Goal: Transaction & Acquisition: Purchase product/service

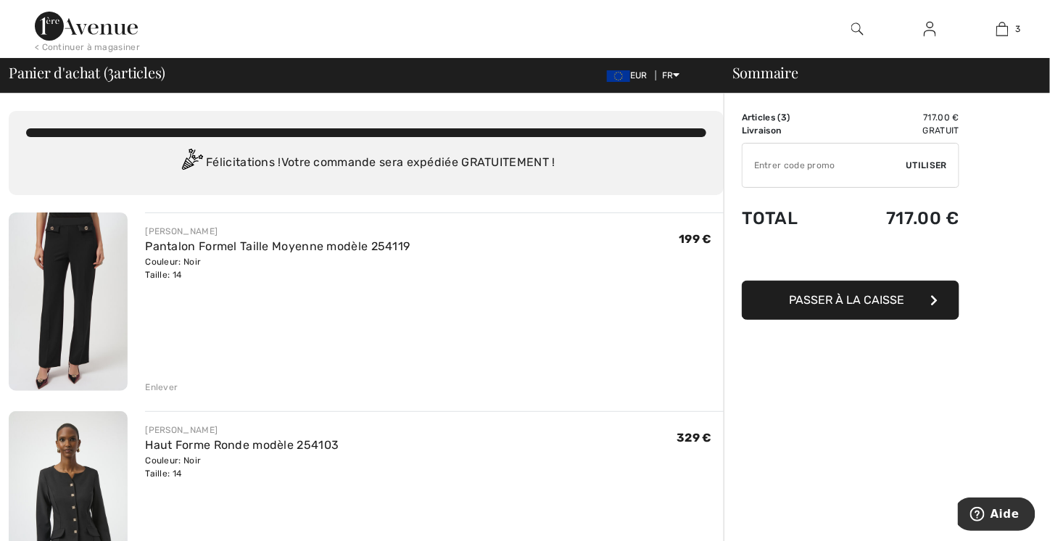
click at [156, 389] on div "Enlever" at bounding box center [161, 387] width 33 height 13
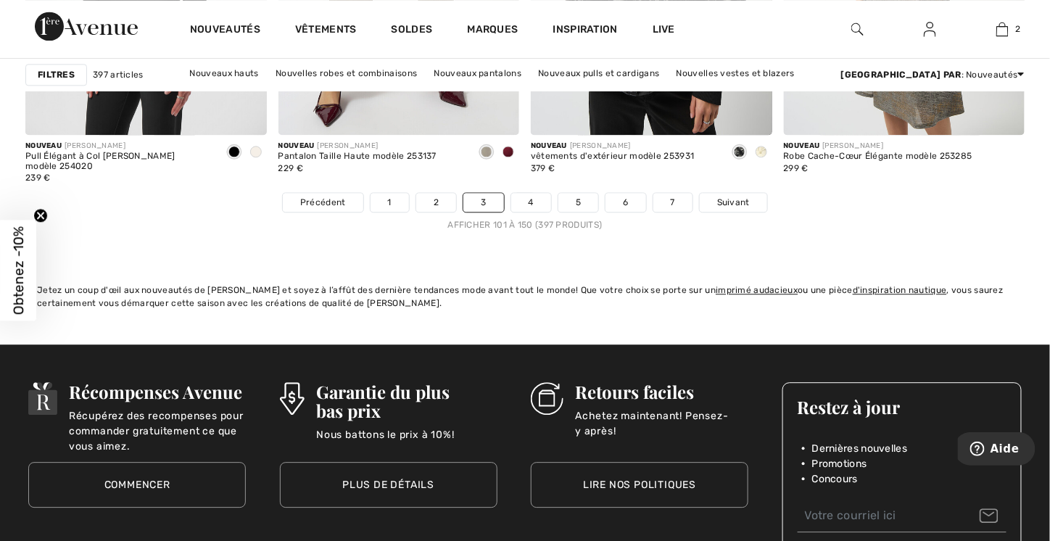
scroll to position [6601, 0]
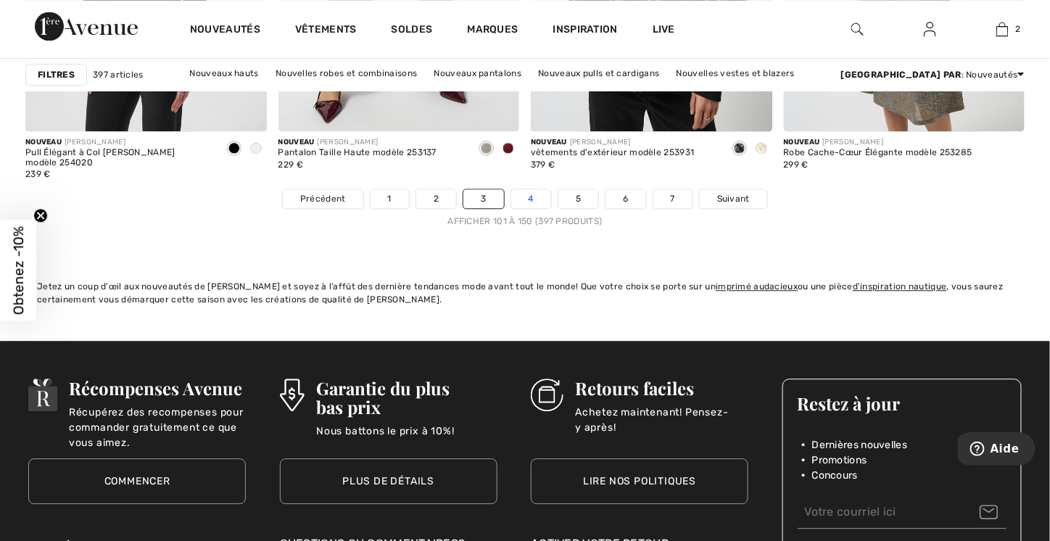
click at [535, 201] on link "4" at bounding box center [531, 198] width 40 height 19
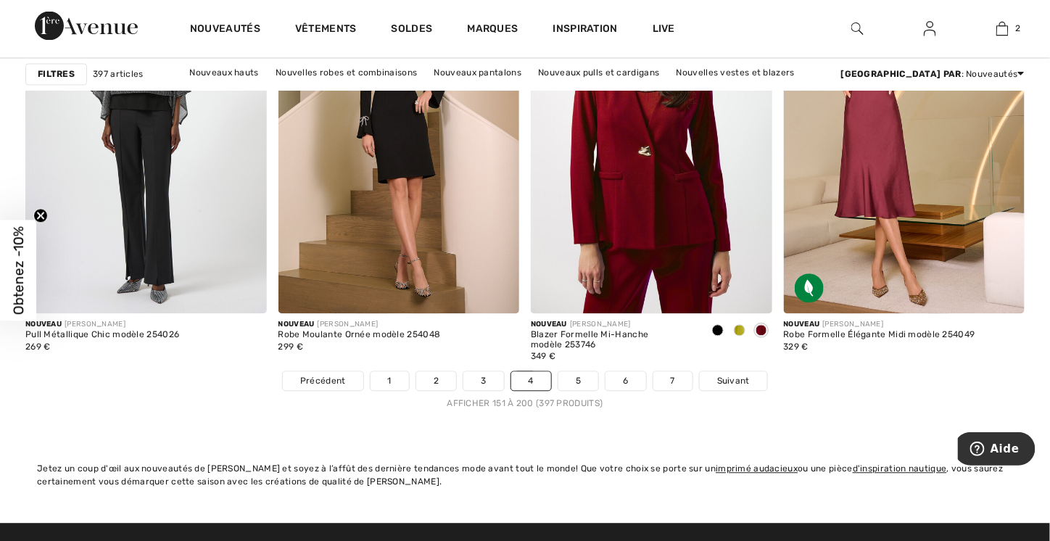
scroll to position [6601, 0]
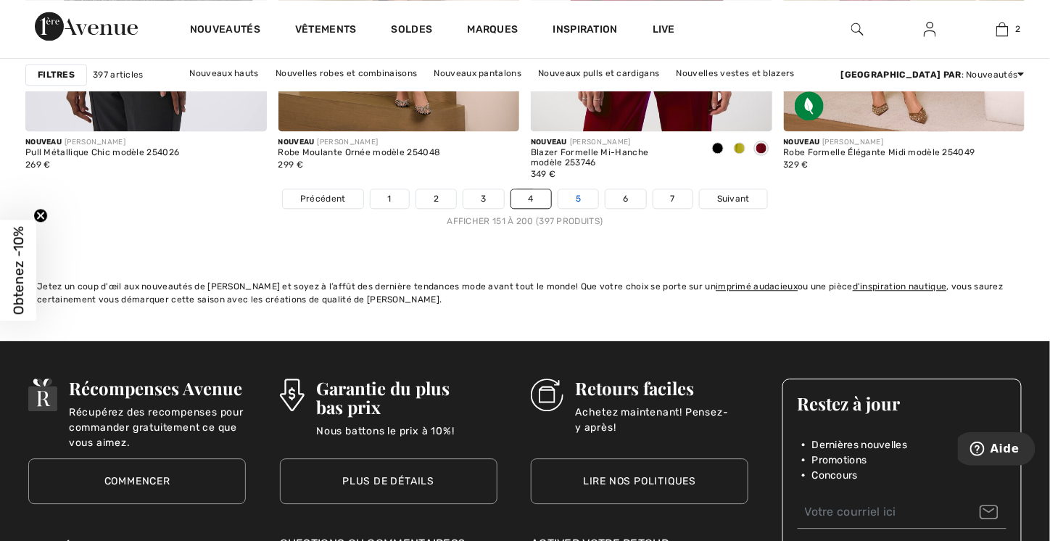
click at [581, 199] on link "5" at bounding box center [579, 198] width 40 height 19
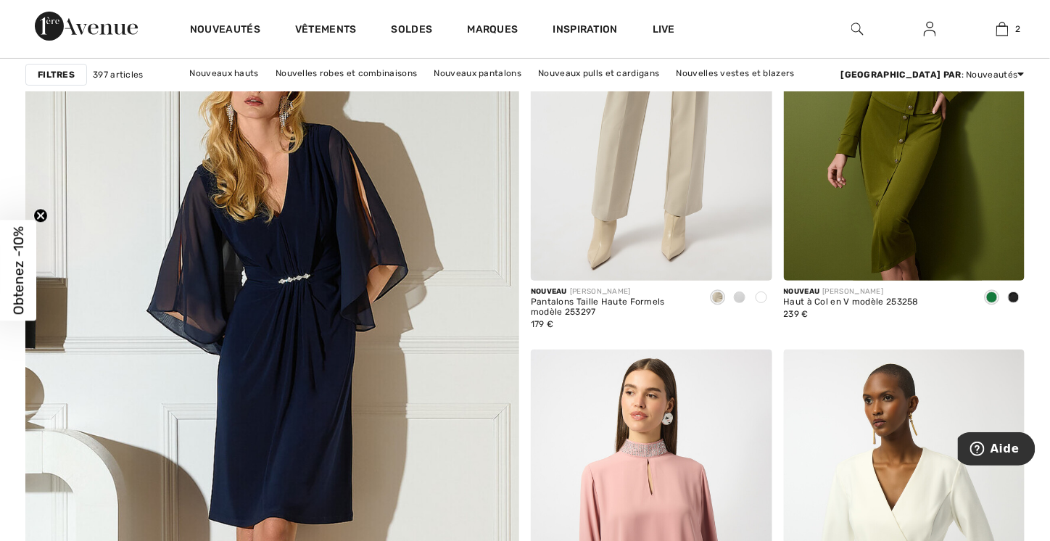
scroll to position [3699, 0]
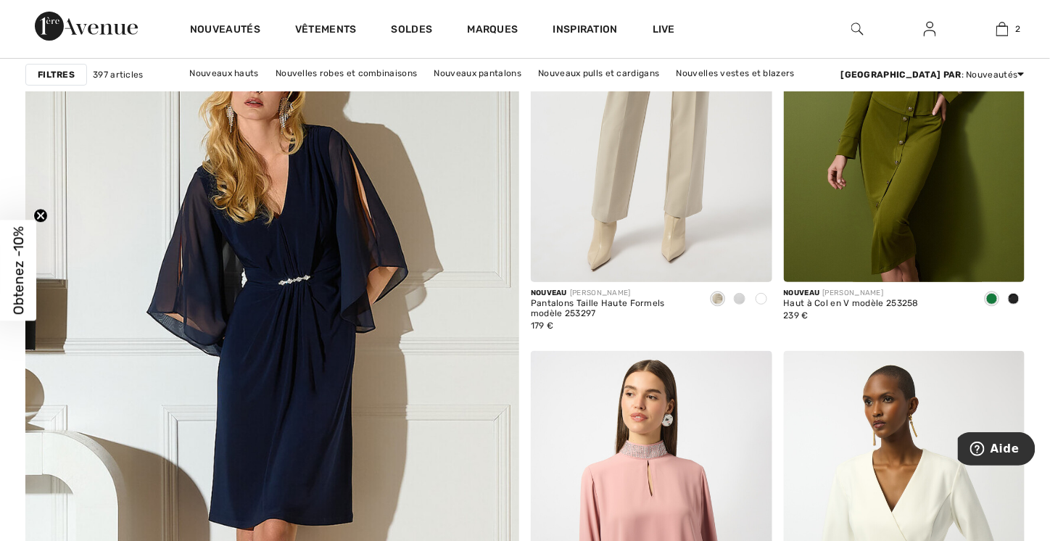
click at [304, 308] on img at bounding box center [272, 364] width 593 height 889
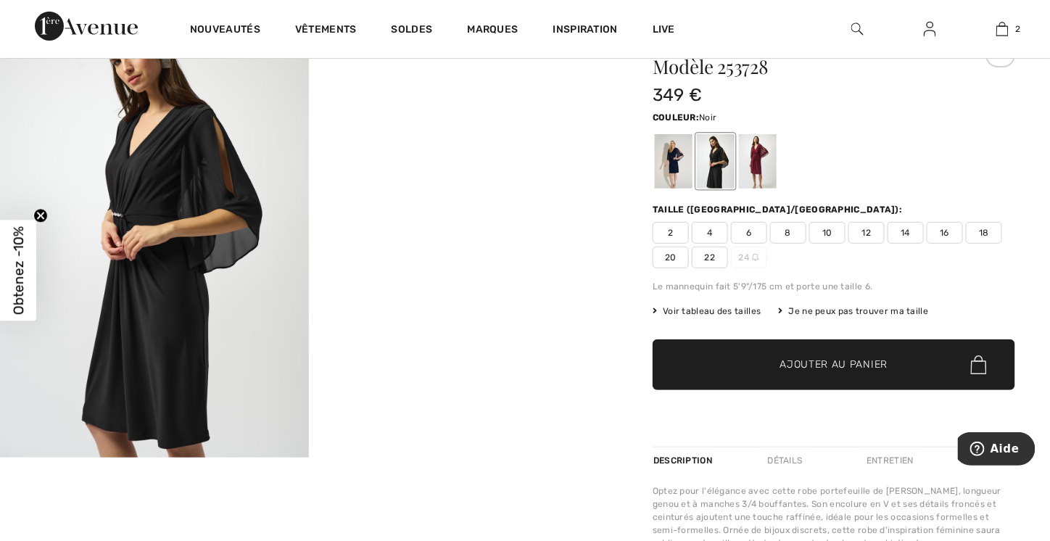
scroll to position [145, 0]
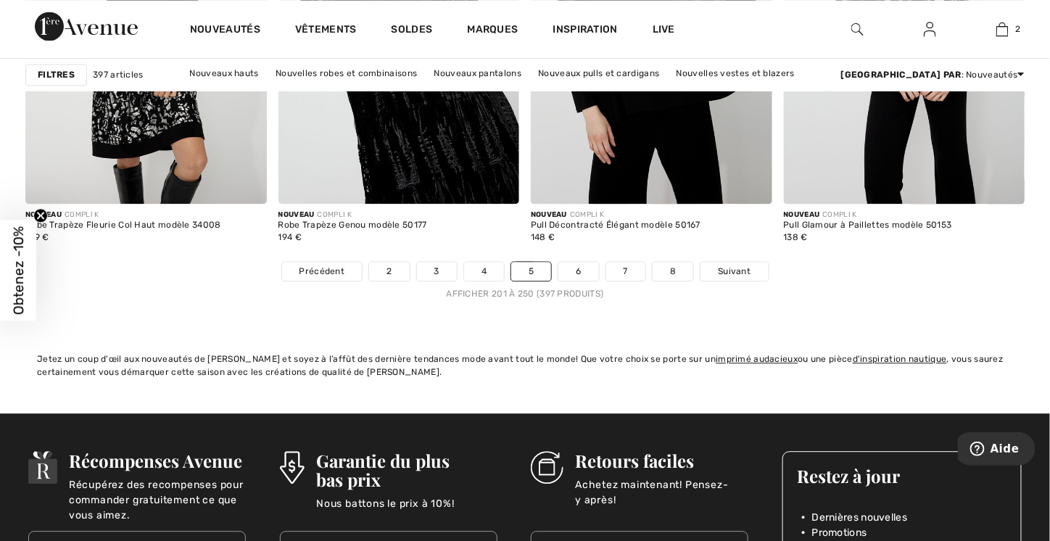
scroll to position [6673, 0]
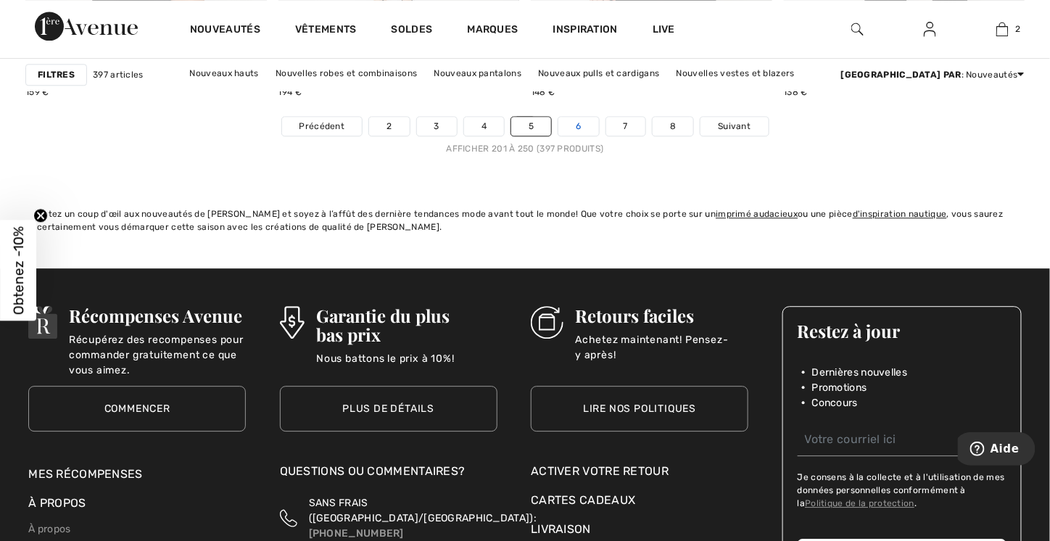
click at [587, 124] on link "6" at bounding box center [579, 126] width 40 height 19
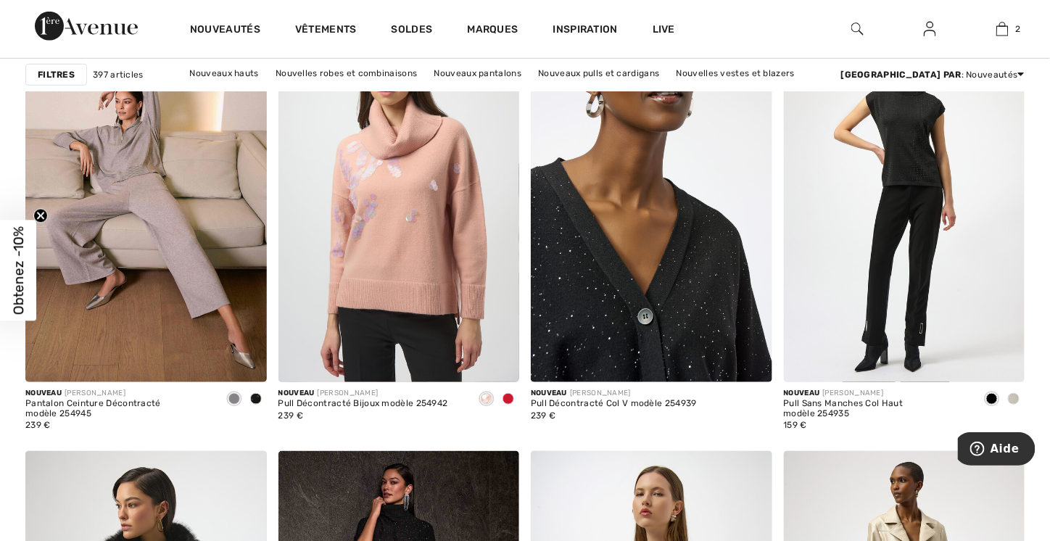
scroll to position [2104, 0]
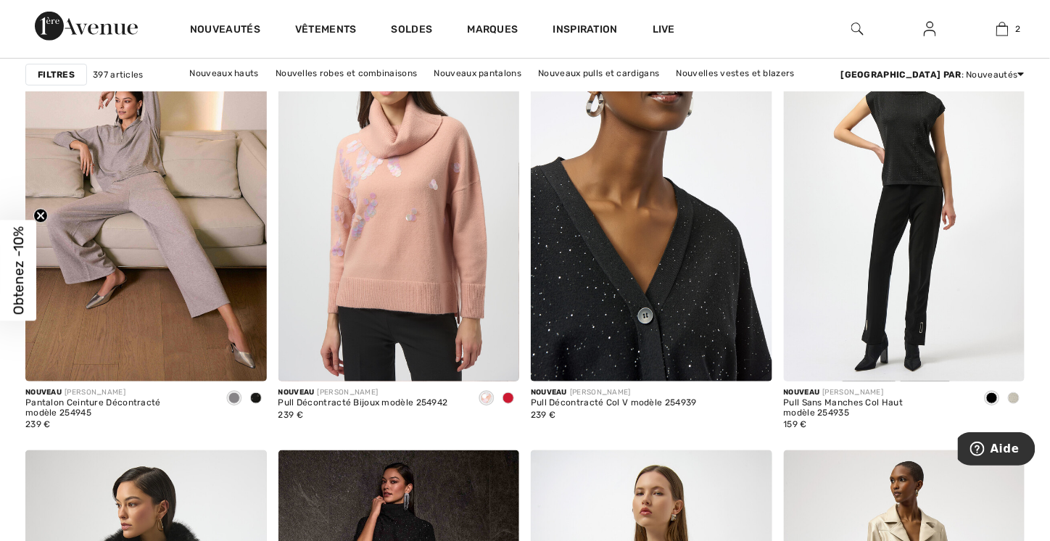
click at [620, 263] on img at bounding box center [652, 201] width 242 height 362
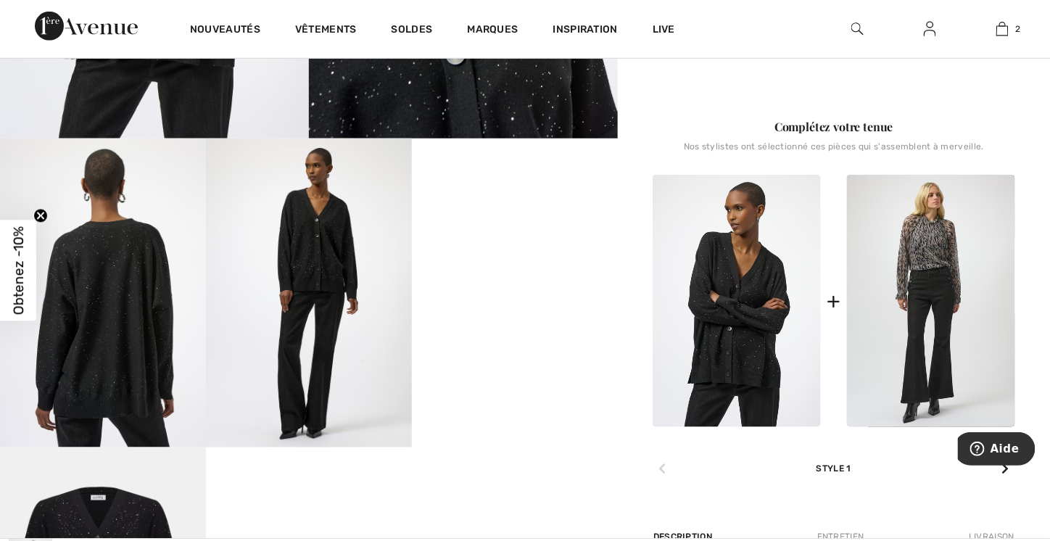
scroll to position [435, 0]
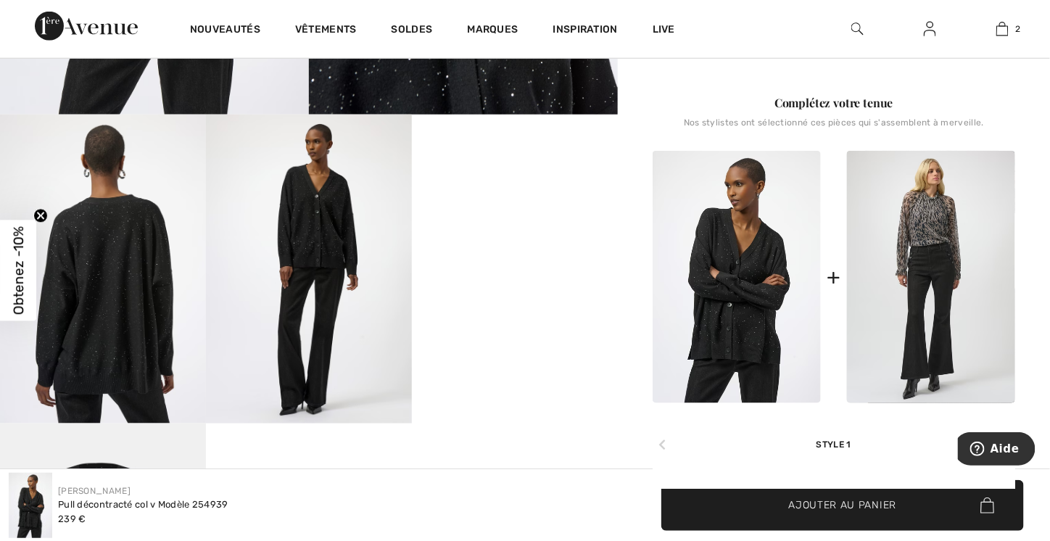
click at [534, 218] on video "Your browser does not support the video tag." at bounding box center [515, 166] width 206 height 103
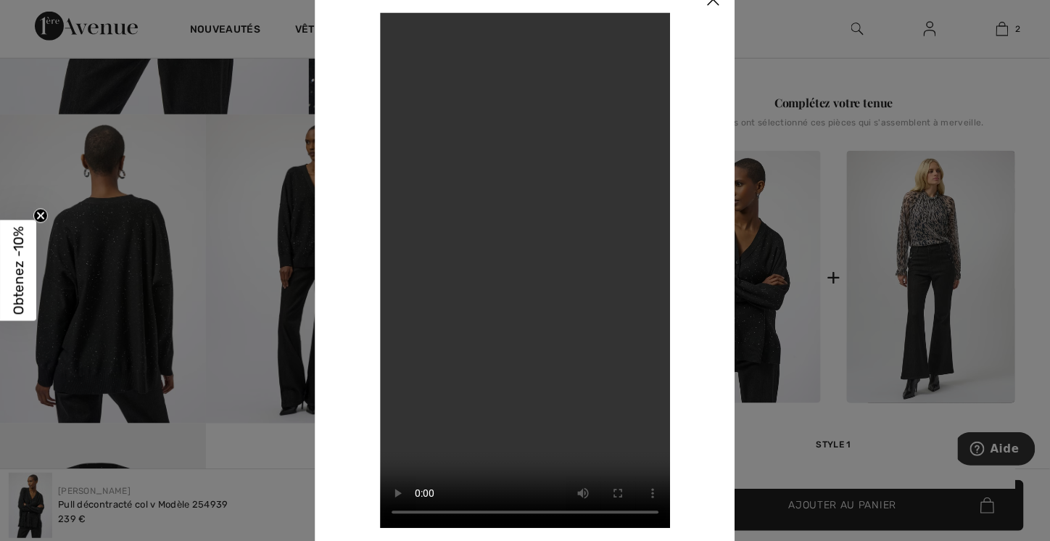
click at [194, 146] on div at bounding box center [525, 270] width 1050 height 541
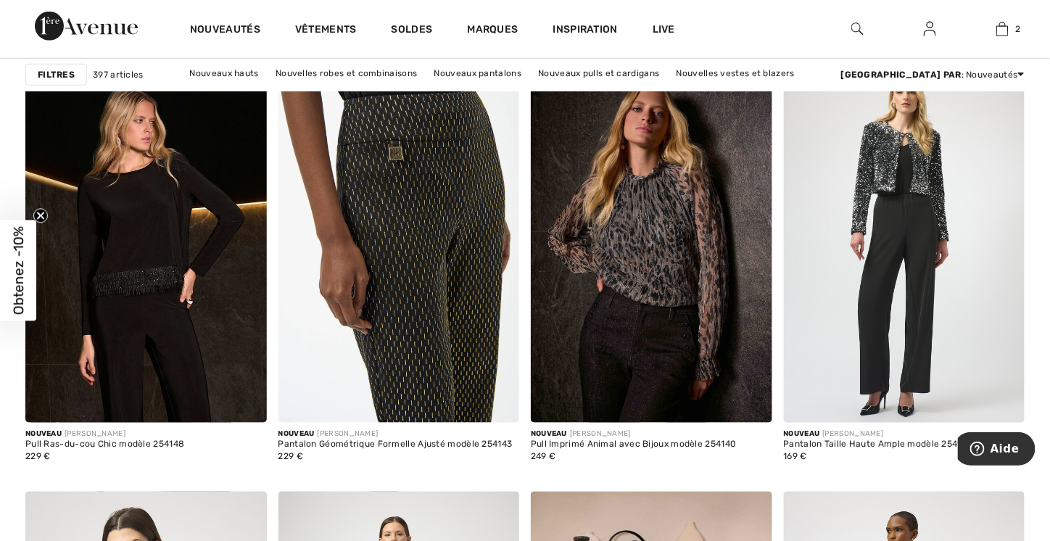
scroll to position [5948, 0]
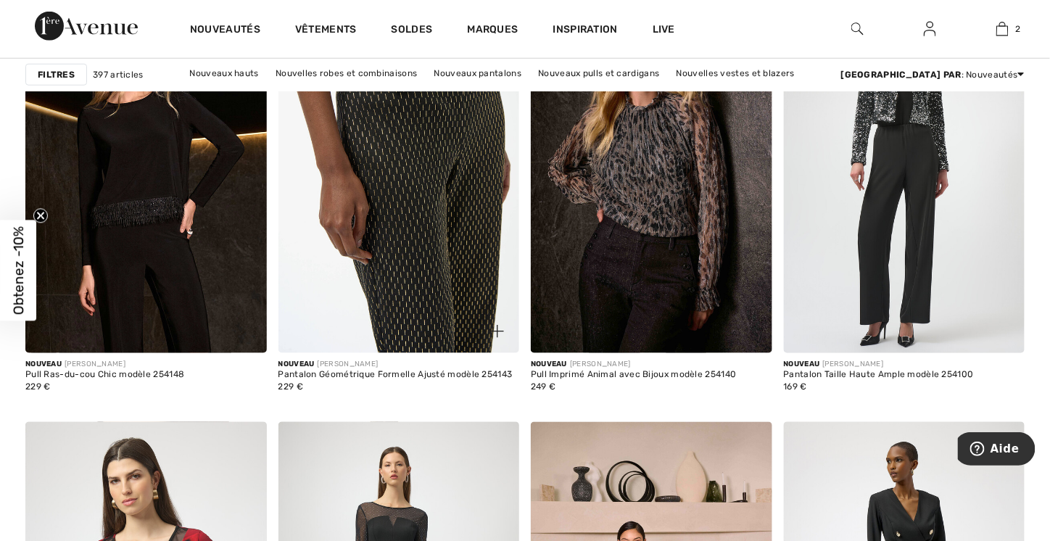
click at [432, 243] on img at bounding box center [400, 172] width 242 height 362
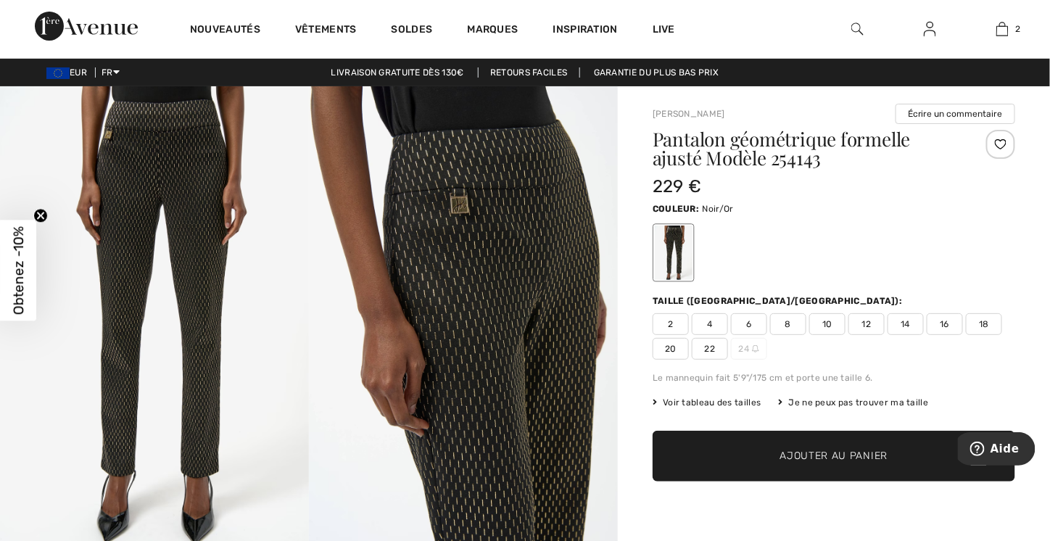
click at [531, 227] on img at bounding box center [463, 318] width 309 height 464
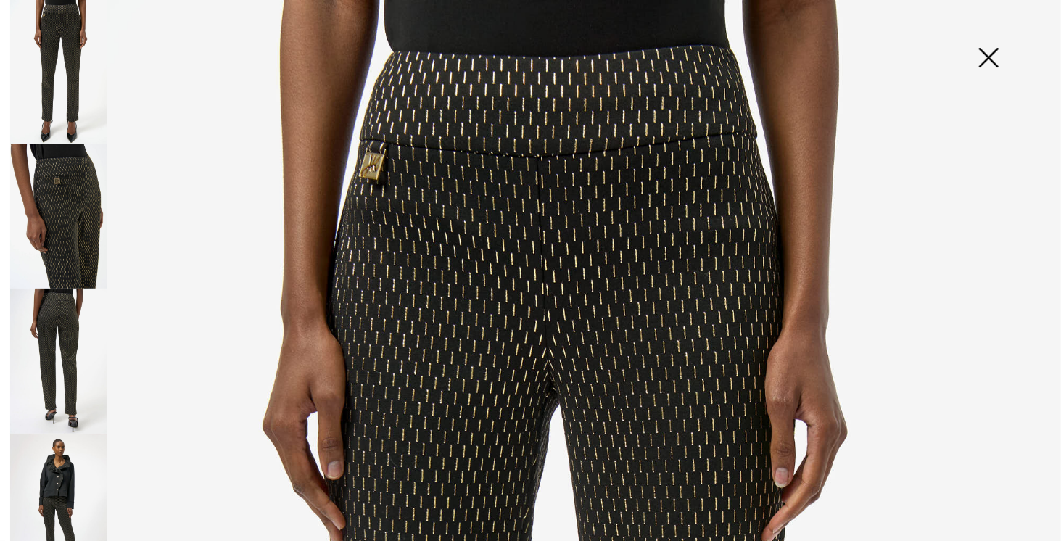
click at [55, 242] on img at bounding box center [58, 216] width 96 height 144
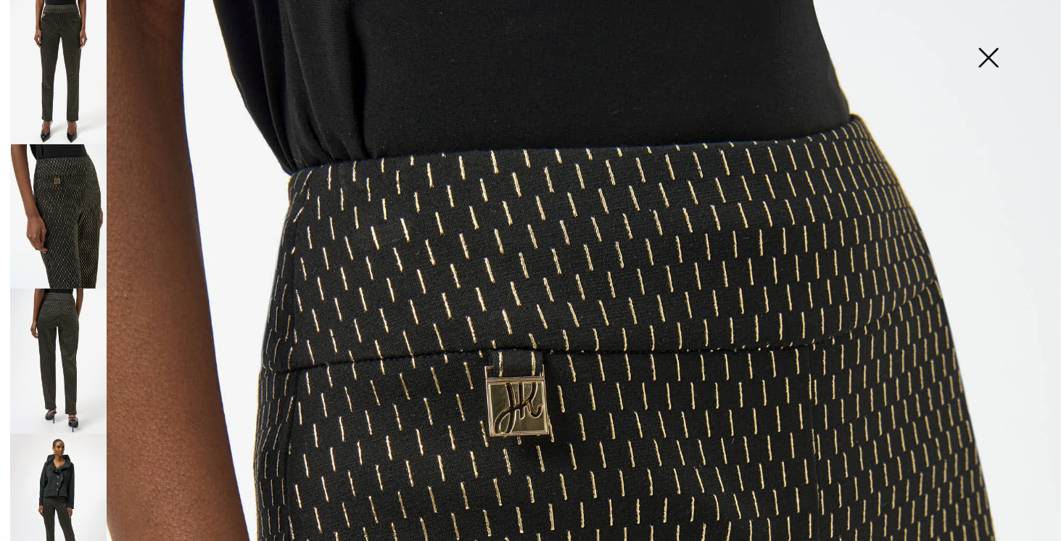
click at [57, 343] on img at bounding box center [58, 361] width 96 height 144
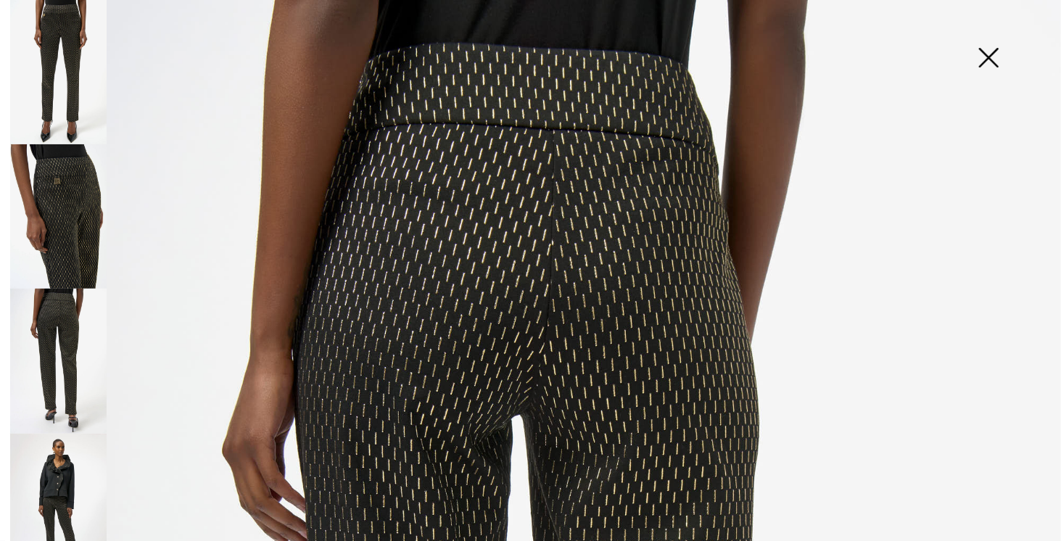
click at [65, 490] on img at bounding box center [58, 506] width 96 height 144
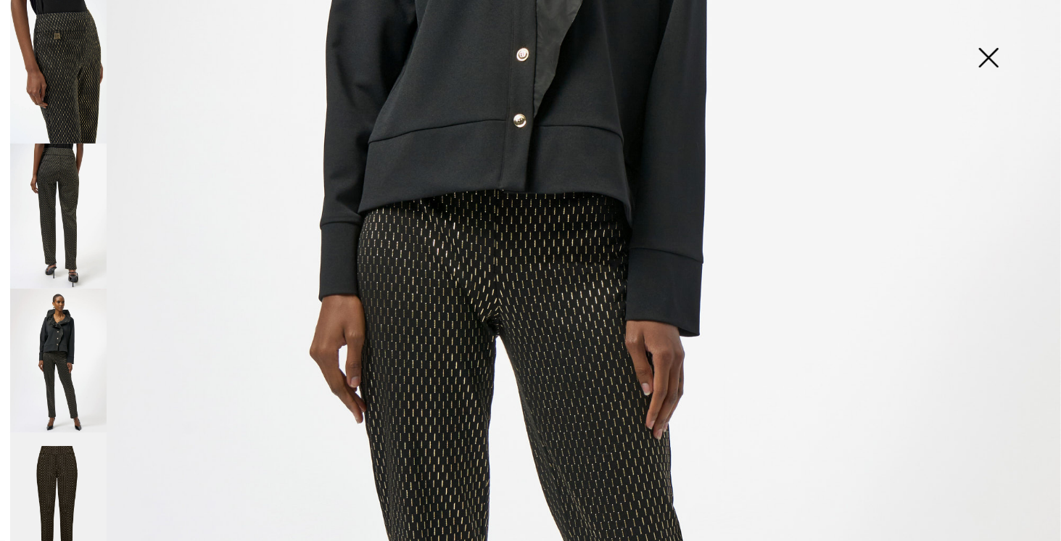
scroll to position [363, 0]
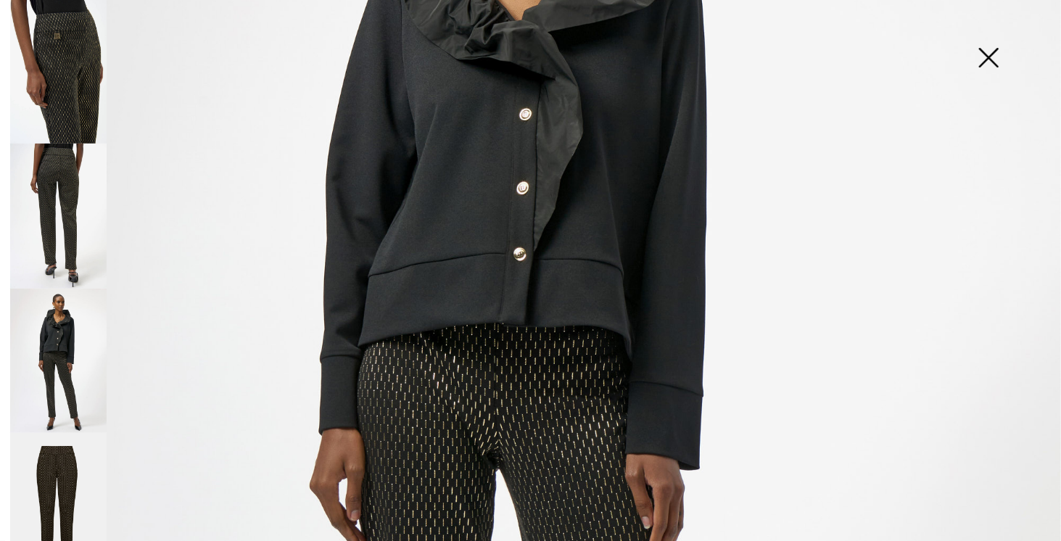
click at [72, 233] on img at bounding box center [58, 216] width 96 height 144
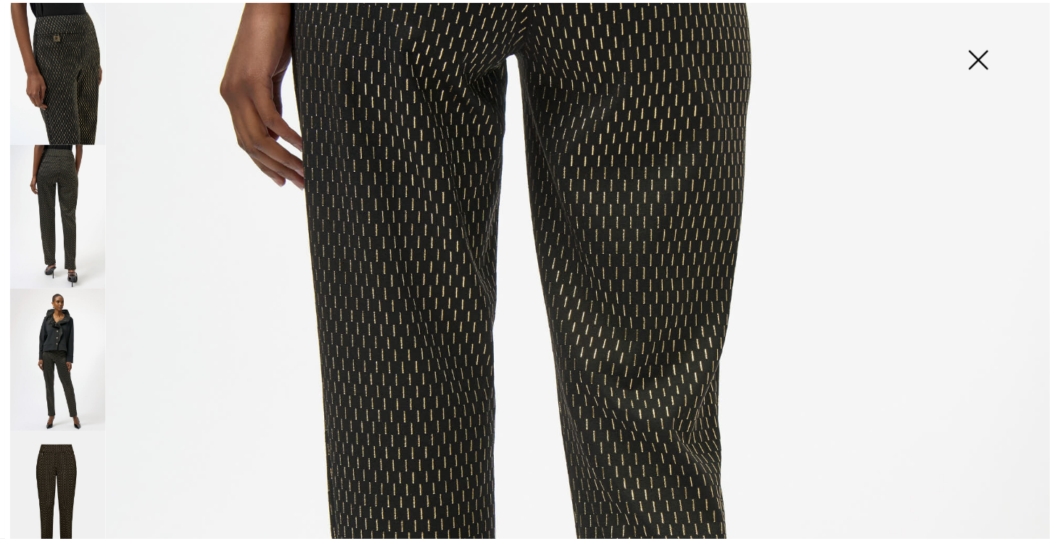
scroll to position [0, 0]
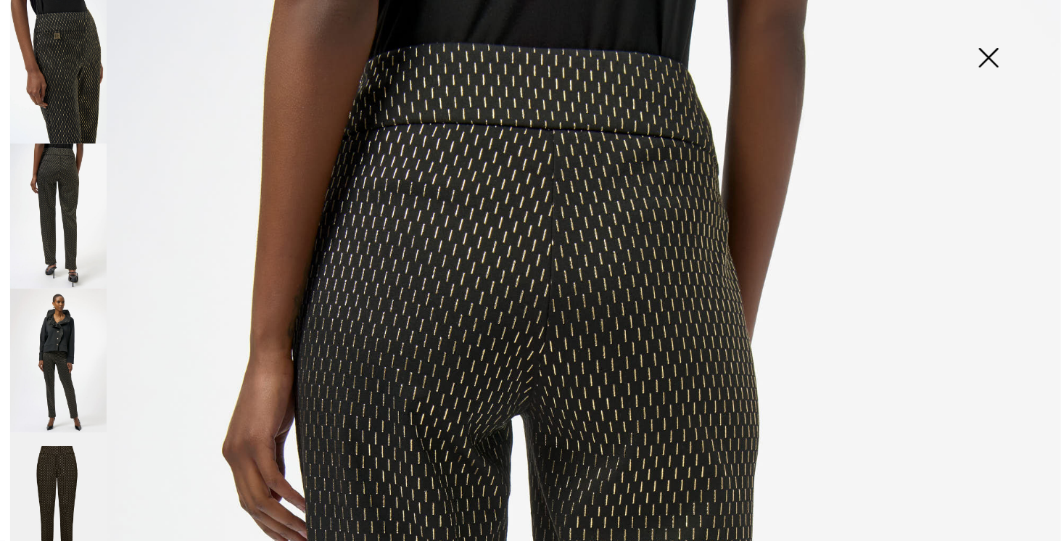
click at [67, 379] on img at bounding box center [58, 361] width 96 height 144
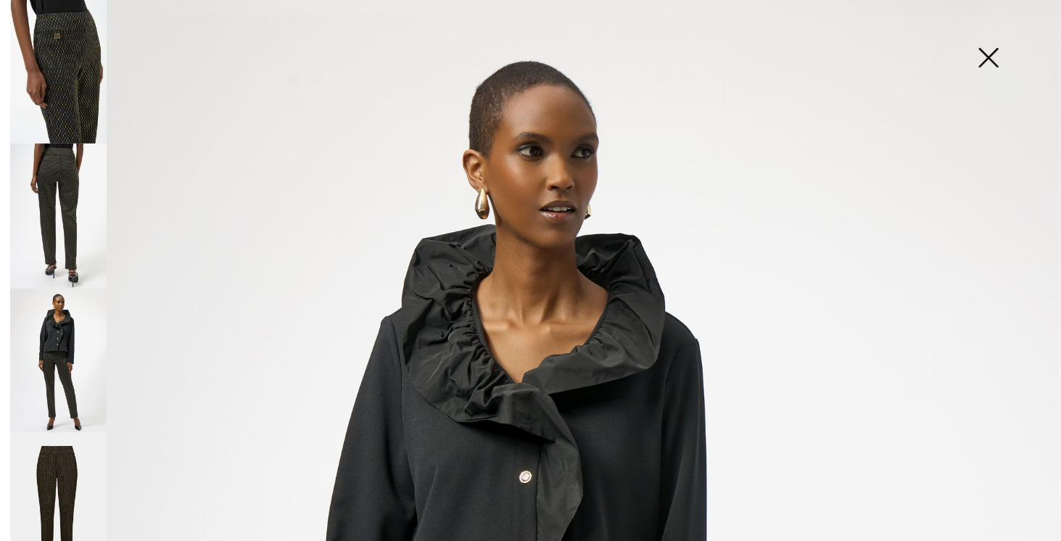
click at [984, 57] on img at bounding box center [988, 59] width 73 height 75
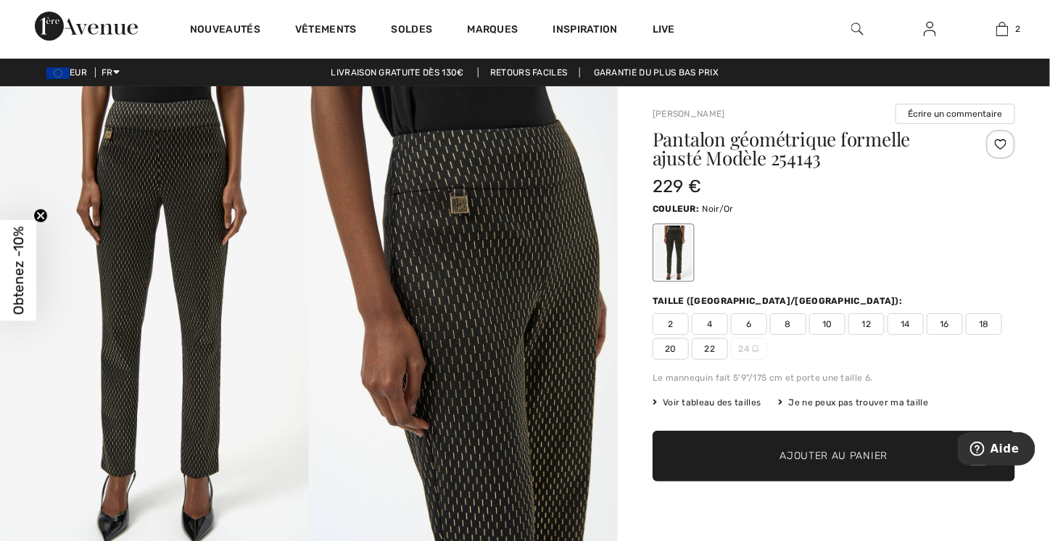
click at [913, 316] on span "14" at bounding box center [906, 324] width 36 height 22
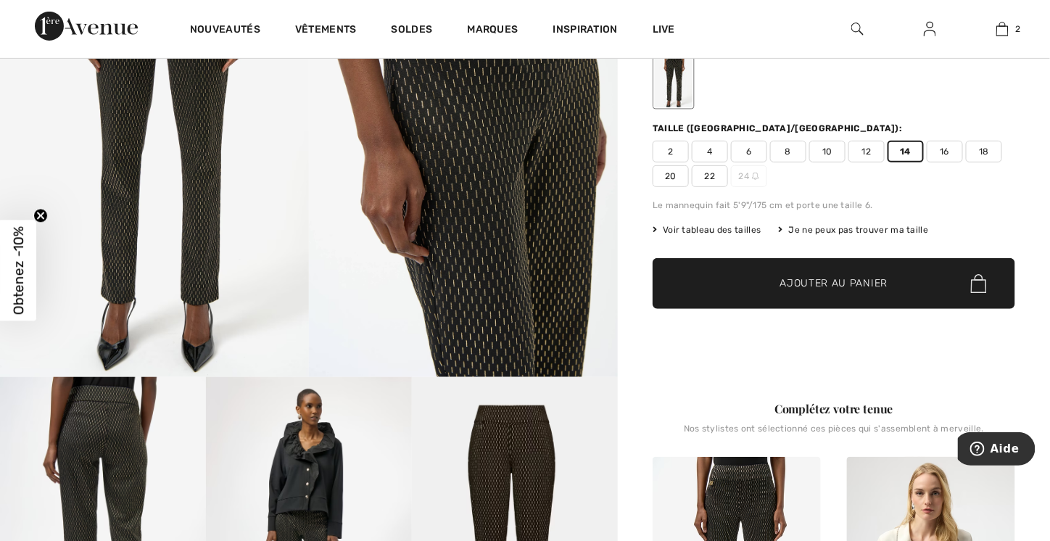
scroll to position [218, 0]
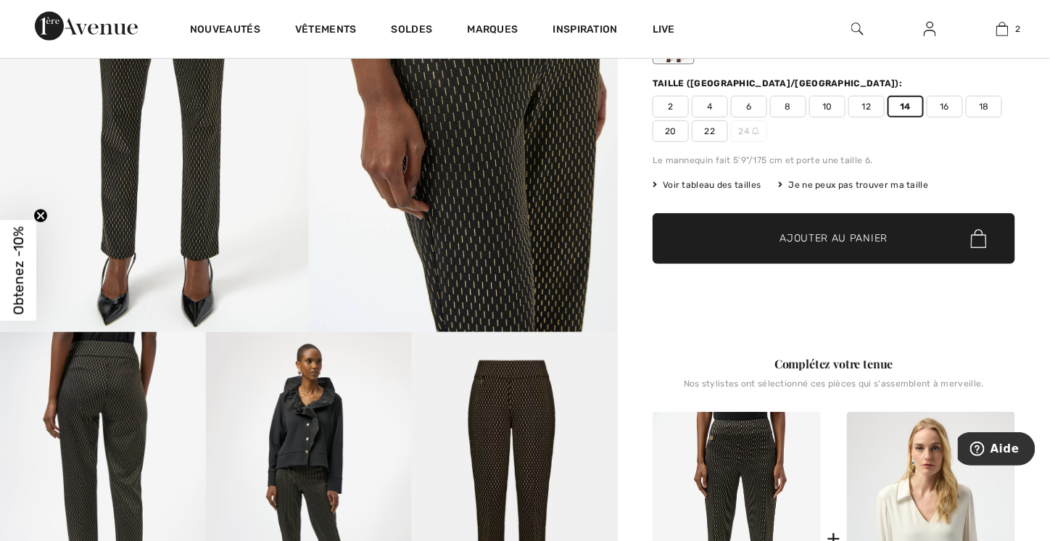
click at [848, 233] on span "Ajouter au panier" at bounding box center [834, 238] width 108 height 15
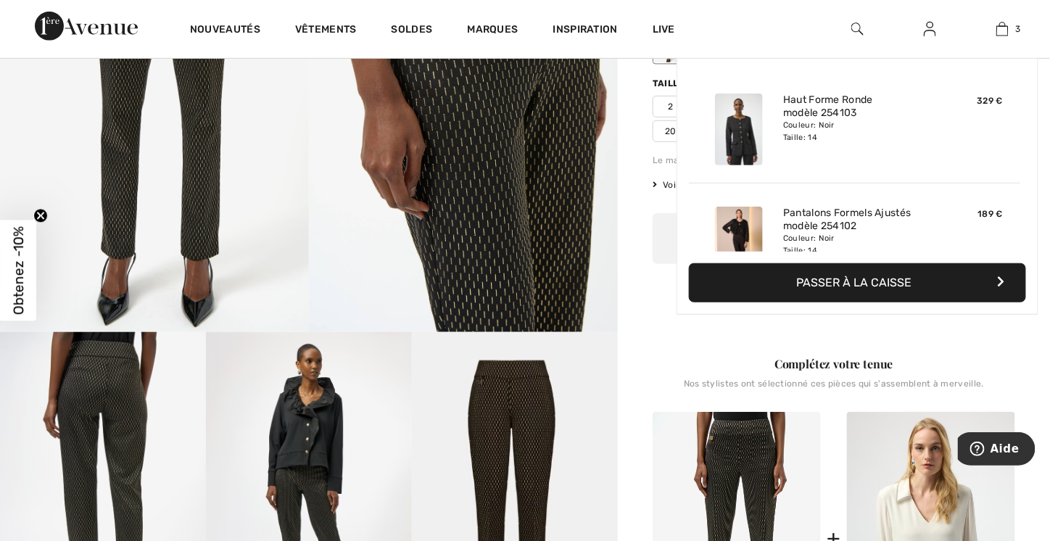
scroll to position [157, 0]
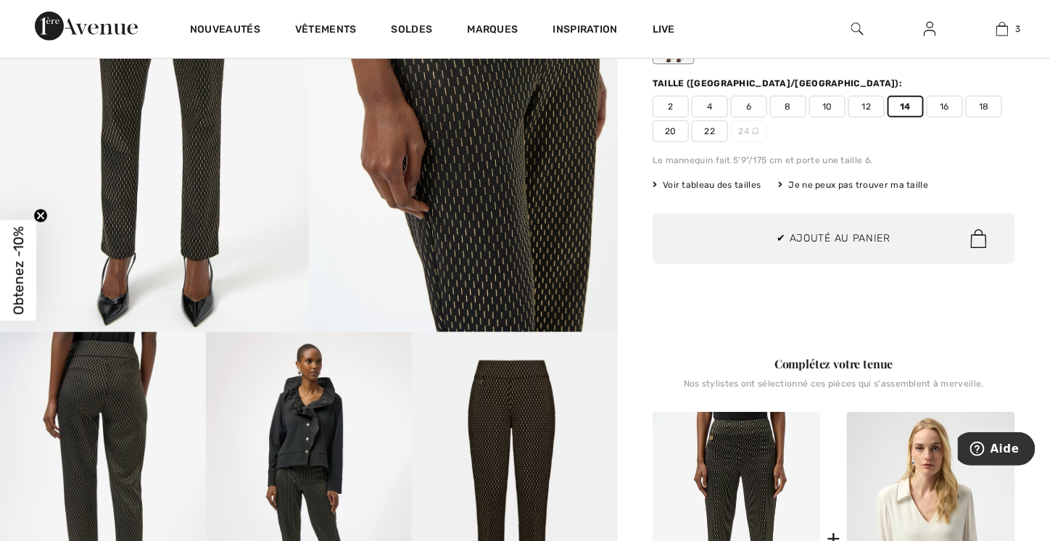
click at [825, 334] on div "Complétez votre tenue Nos stylistes ont sélectionné ces pièces qui s'assemblent…" at bounding box center [834, 535] width 363 height 429
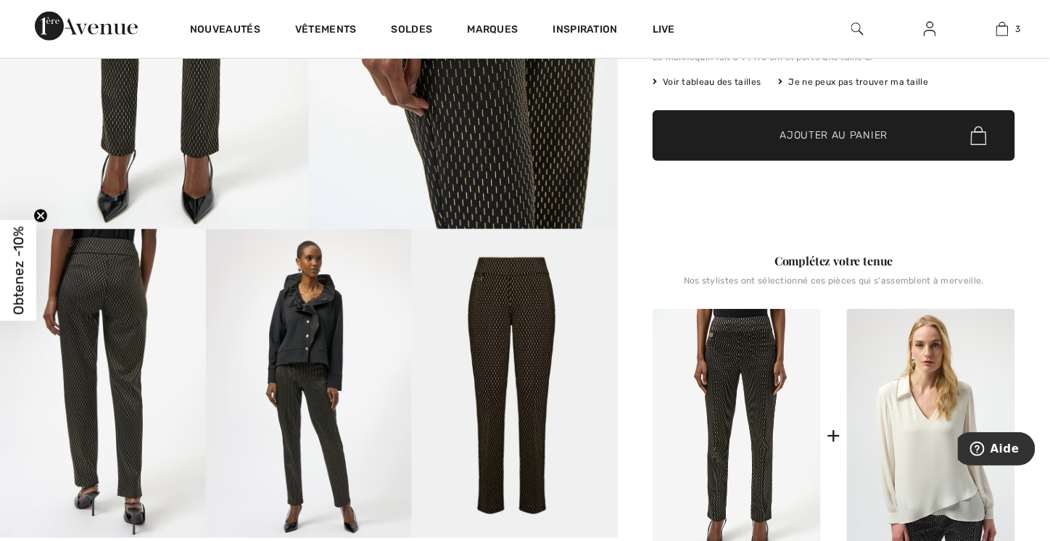
scroll to position [435, 0]
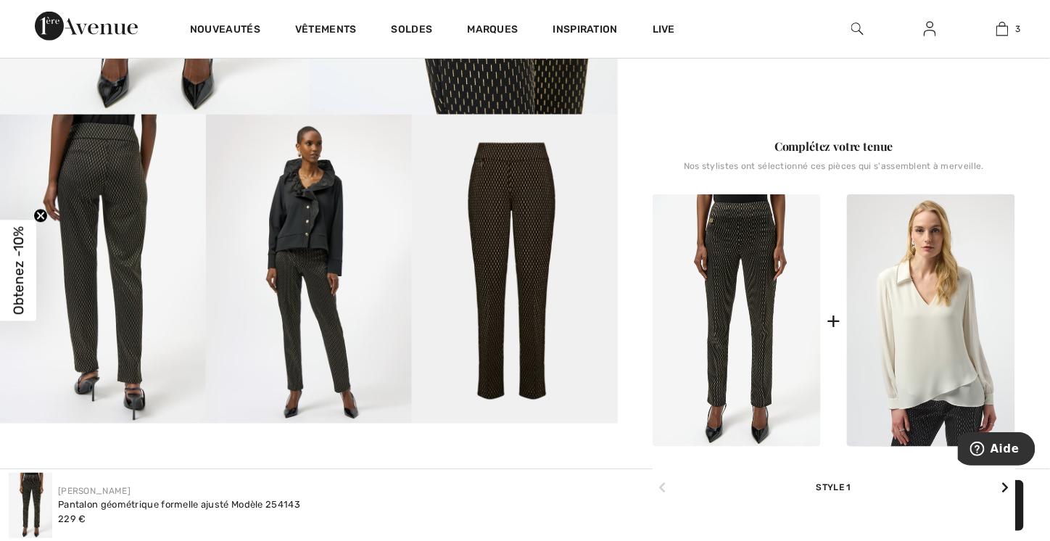
click at [1008, 491] on icon at bounding box center [1005, 488] width 7 height 12
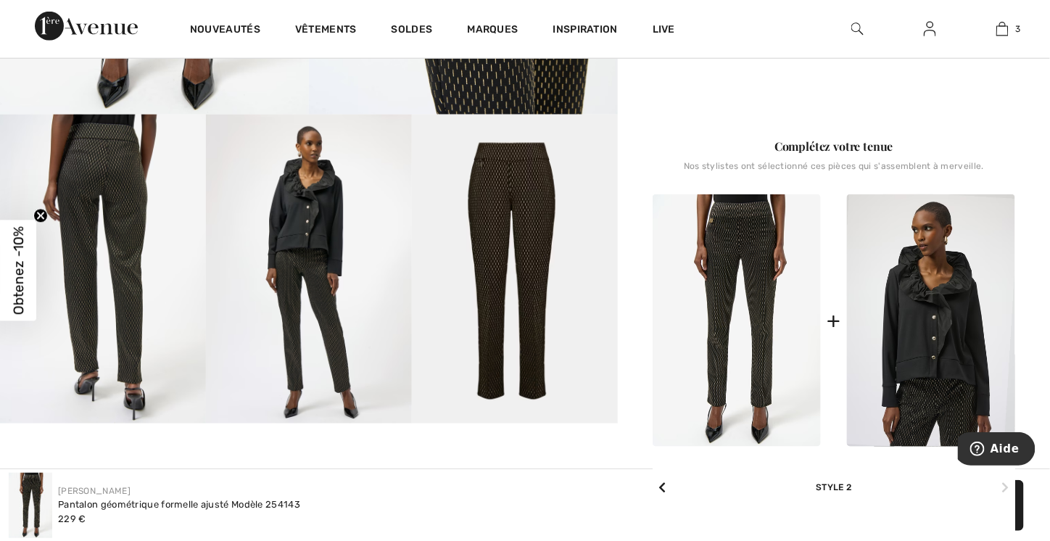
click at [1008, 491] on icon at bounding box center [1005, 488] width 7 height 12
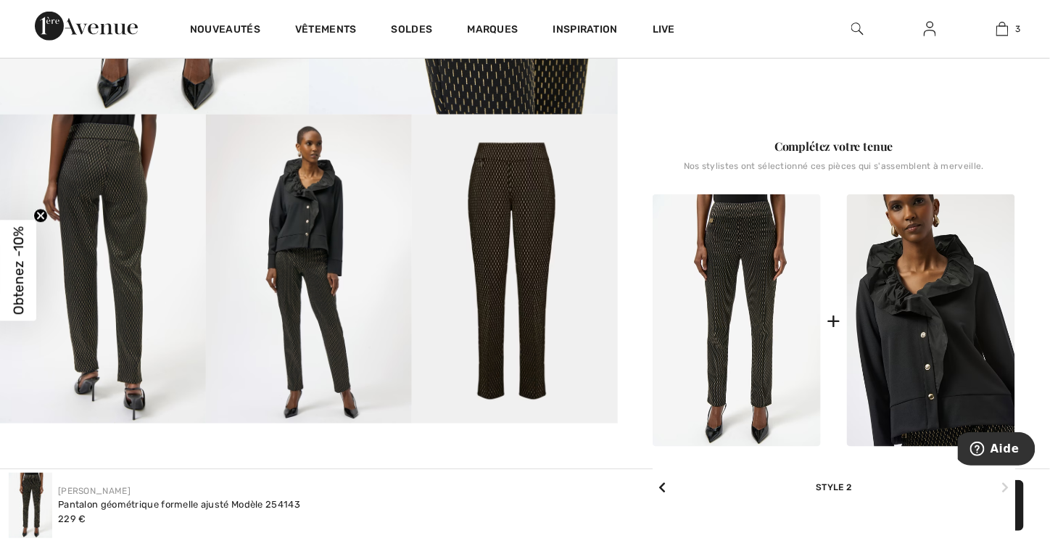
click at [949, 355] on img at bounding box center [931, 320] width 168 height 252
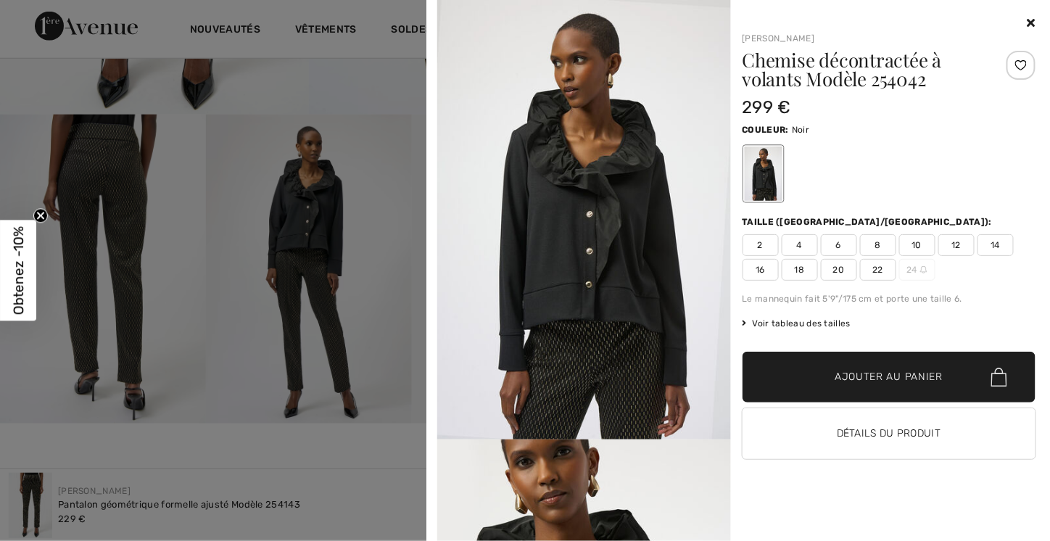
click at [994, 239] on span "14" at bounding box center [996, 245] width 36 height 22
click at [887, 378] on span "Ajouter au panier" at bounding box center [889, 377] width 108 height 15
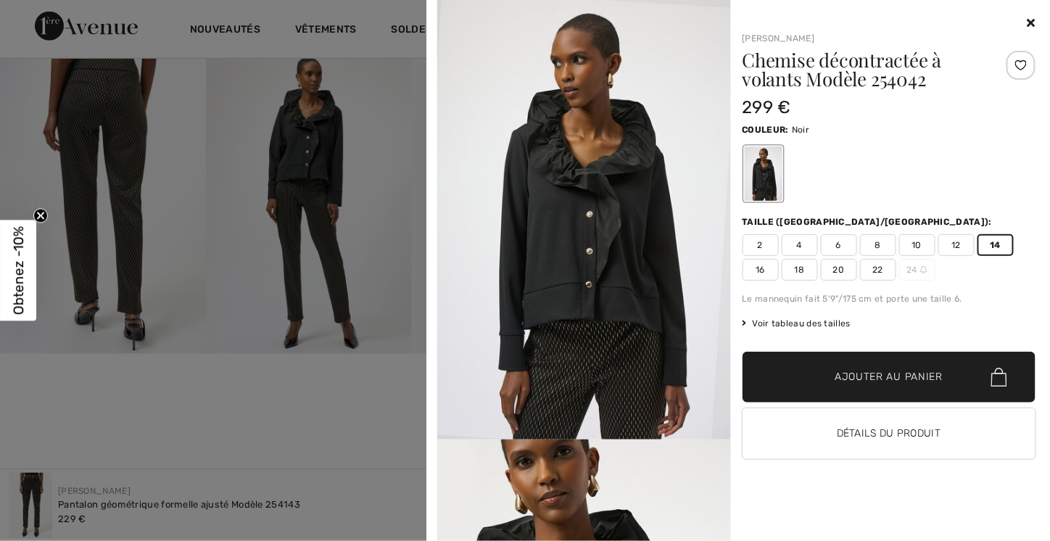
scroll to position [508, 0]
click at [600, 187] on img at bounding box center [584, 220] width 294 height 440
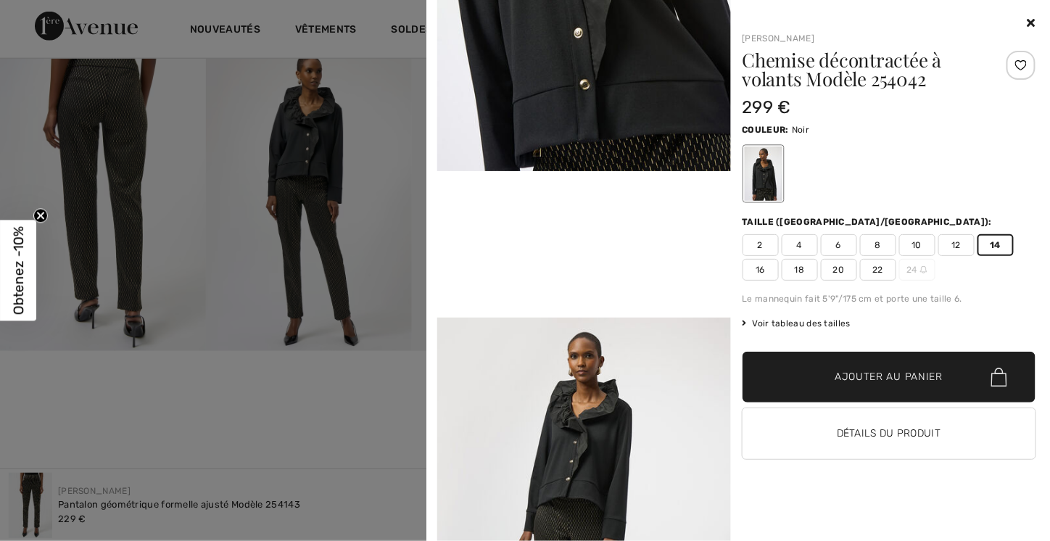
scroll to position [870, 0]
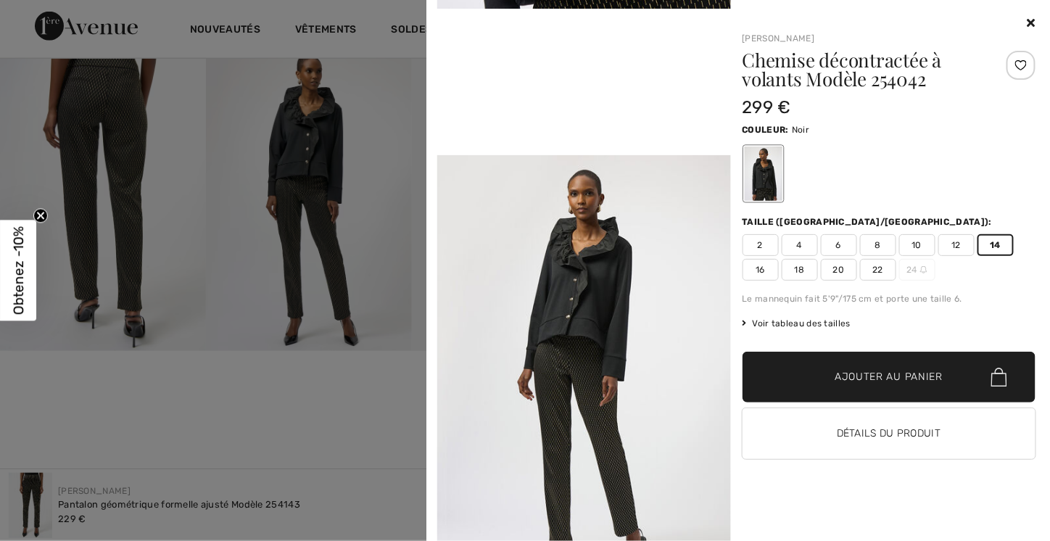
click at [591, 155] on video "Your browser does not support the video tag." at bounding box center [584, 82] width 294 height 147
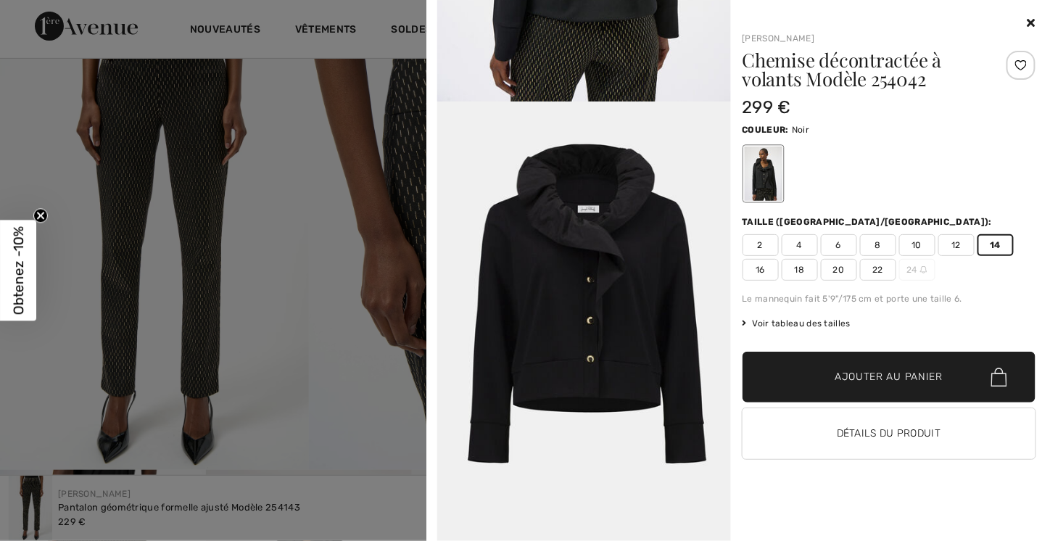
scroll to position [0, 0]
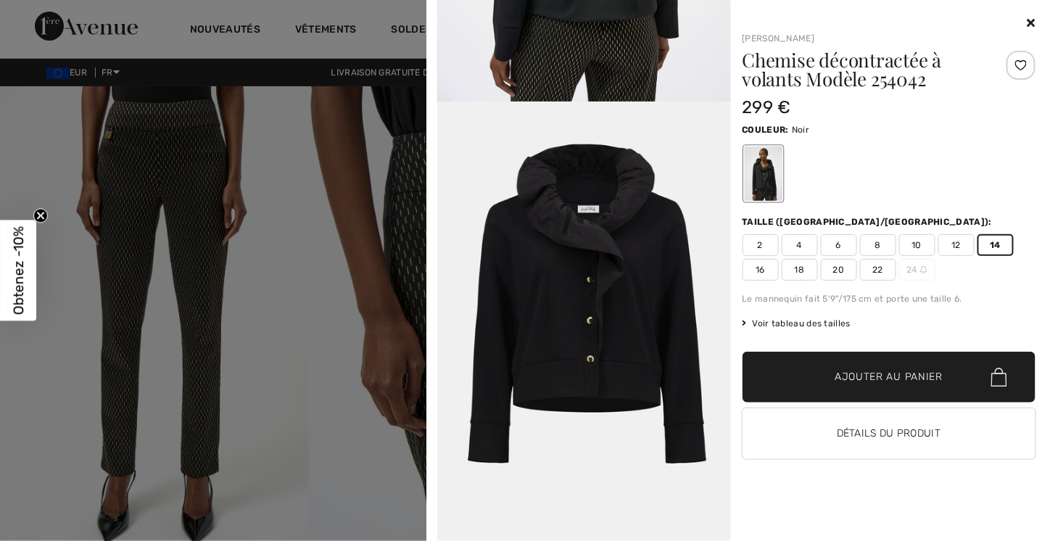
click at [1029, 20] on icon at bounding box center [1032, 23] width 8 height 12
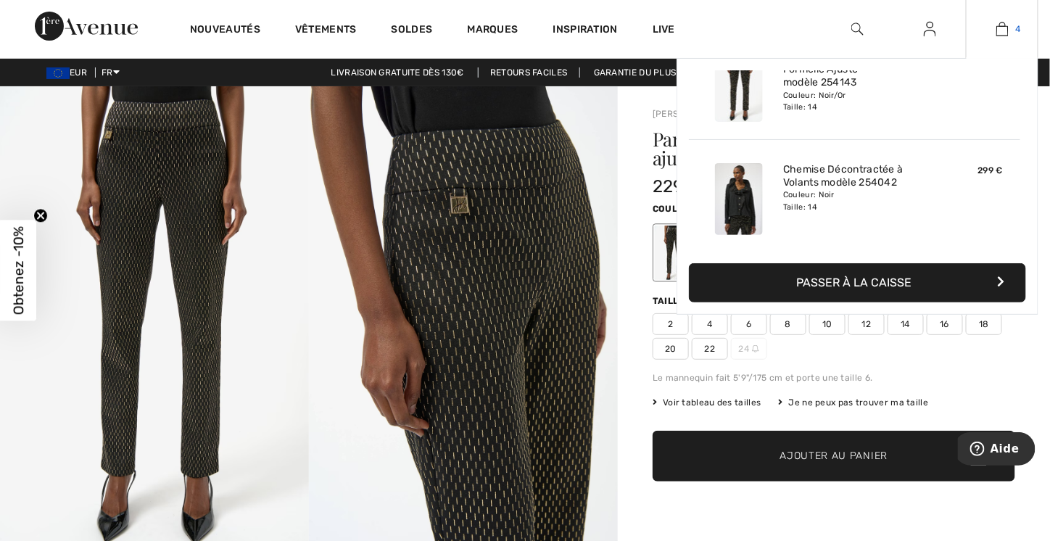
click at [1002, 28] on img at bounding box center [1003, 28] width 12 height 17
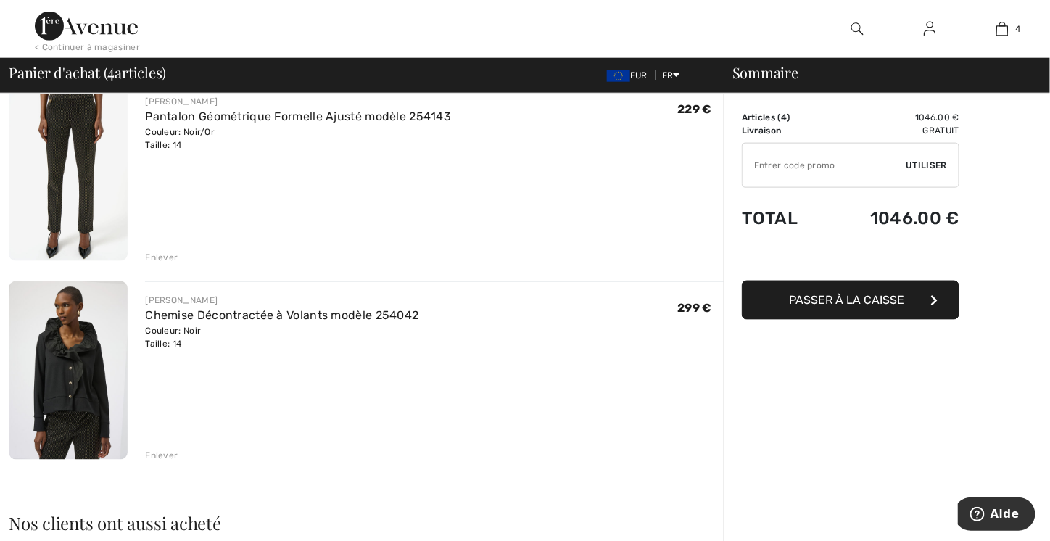
scroll to position [580, 0]
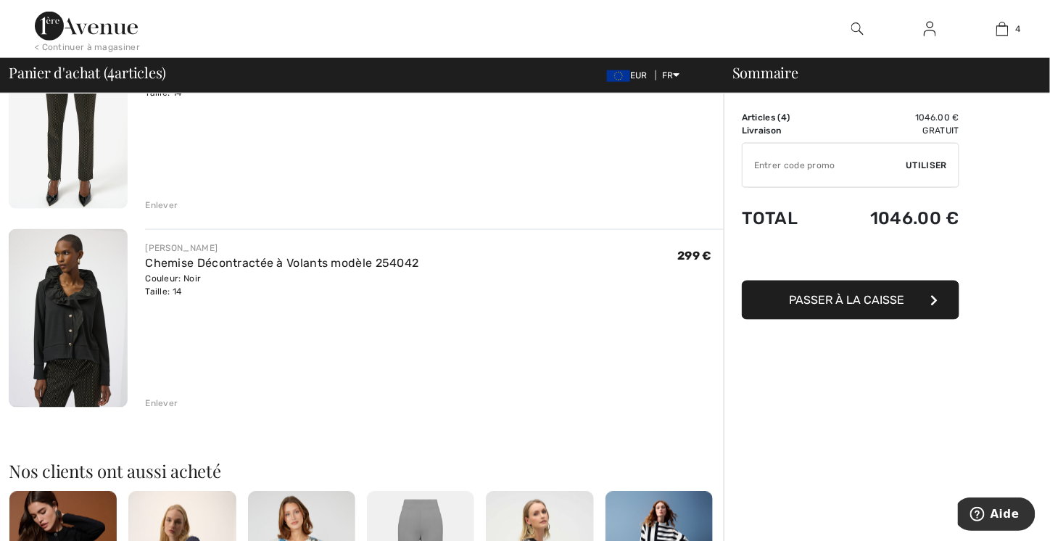
click at [163, 403] on div "Enlever" at bounding box center [161, 403] width 33 height 13
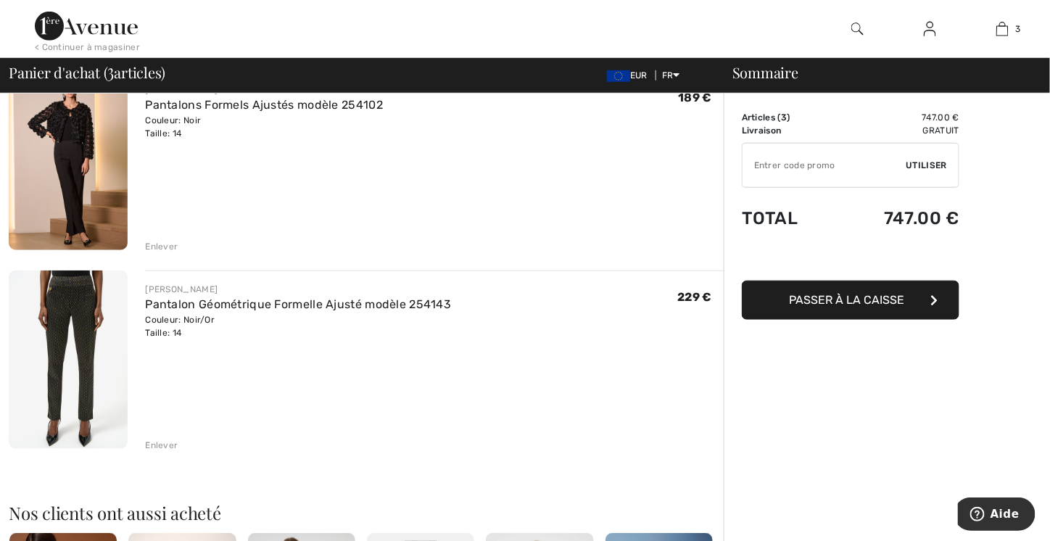
scroll to position [363, 0]
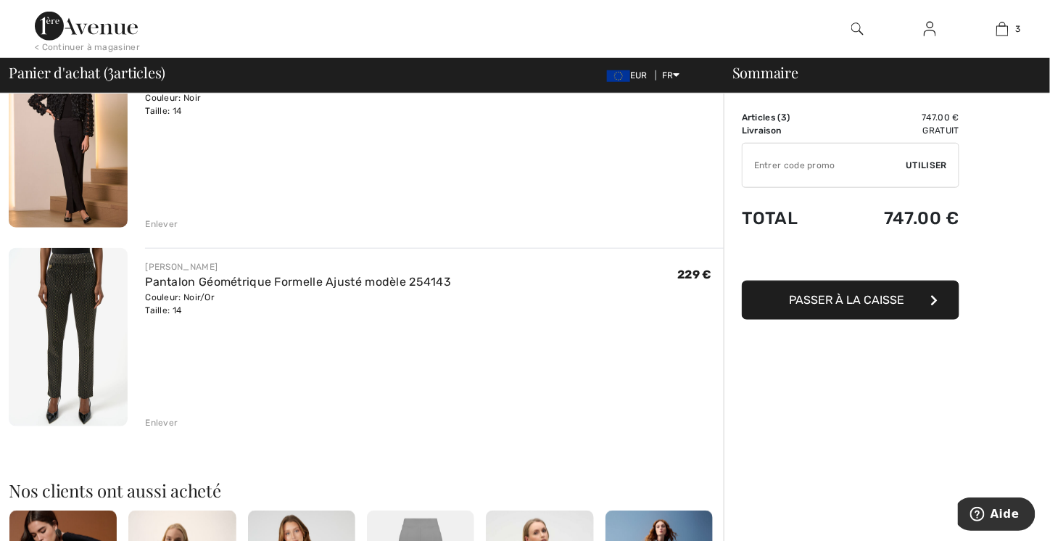
click at [83, 345] on img at bounding box center [68, 337] width 119 height 178
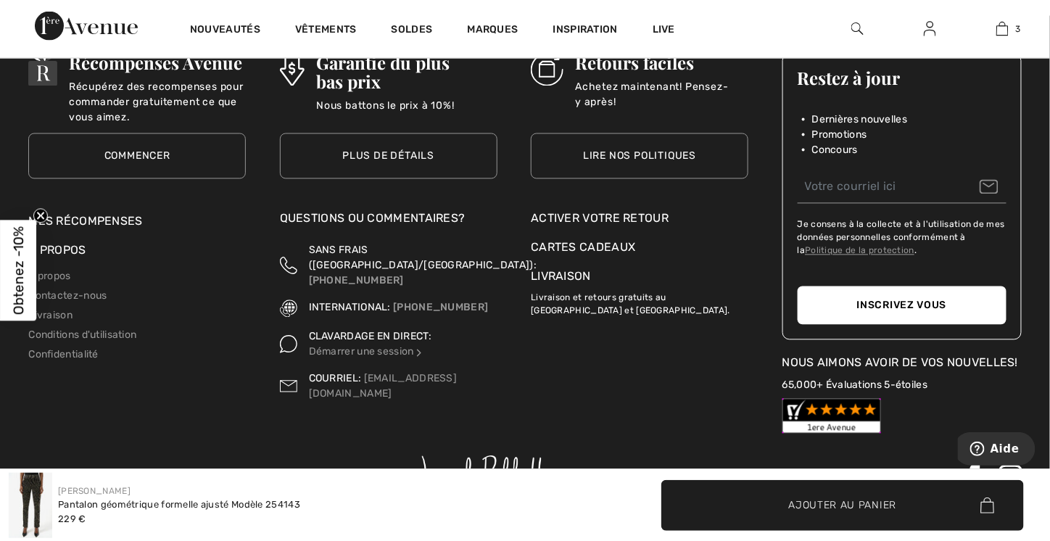
scroll to position [2405, 0]
